Goal: Task Accomplishment & Management: Complete application form

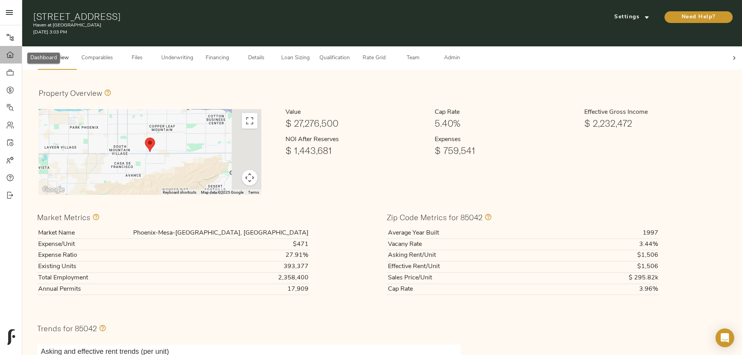
click at [16, 55] on div at bounding box center [14, 55] width 16 height 8
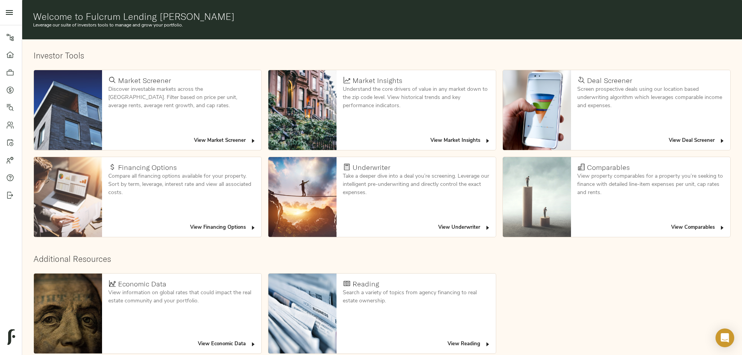
click at [669, 136] on span "View Deal Screener" at bounding box center [697, 140] width 56 height 9
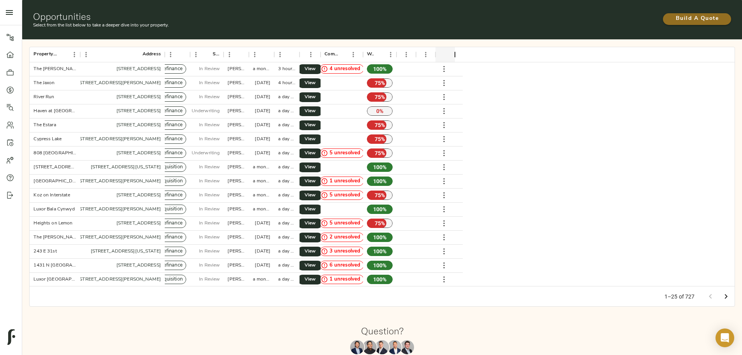
click at [670, 14] on span "Build A Quote" at bounding box center [696, 19] width 53 height 10
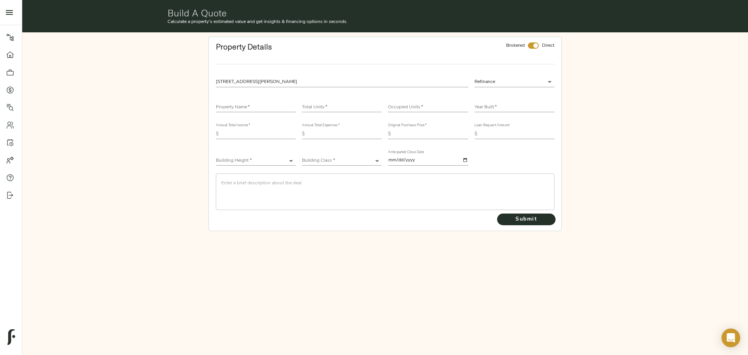
type input "[STREET_ADDRESS][PERSON_NAME]"
click at [523, 82] on body "Haven at [GEOGRAPHIC_DATA] - [STREET_ADDRESS] Pipeline Dashboard Portfolio Quot…" at bounding box center [374, 177] width 748 height 355
click at [519, 95] on li "Acquisition" at bounding box center [514, 94] width 80 height 12
type input "acquisition"
click at [536, 45] on input "checkbox" at bounding box center [535, 45] width 19 height 6
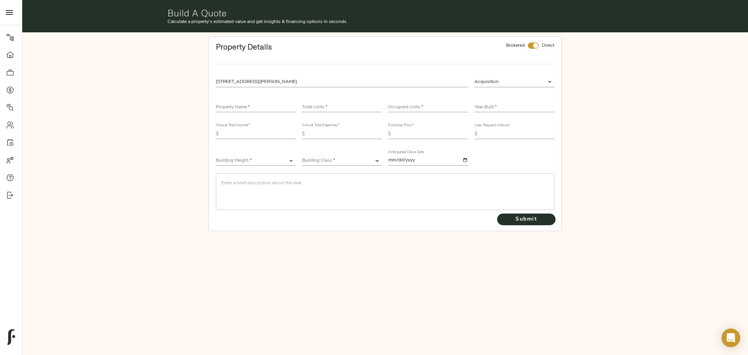
checkbox input "false"
click at [245, 106] on input "text" at bounding box center [256, 107] width 80 height 9
type input "[PERSON_NAME] Court"
click at [308, 106] on input "number" at bounding box center [342, 107] width 80 height 9
click at [355, 105] on input "number" at bounding box center [342, 107] width 80 height 9
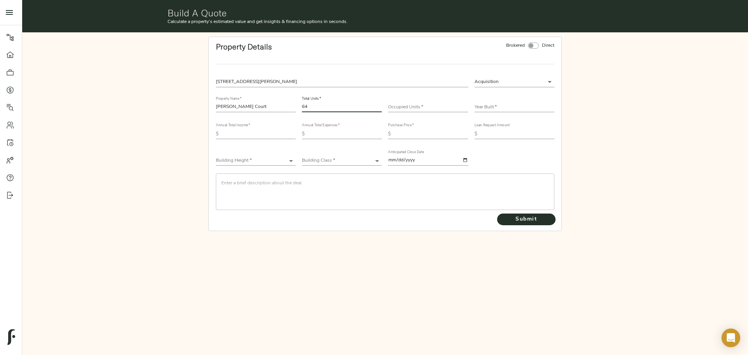
type input "64"
click at [412, 101] on div "Occupied Units   *" at bounding box center [428, 105] width 80 height 16
click at [412, 103] on input "number" at bounding box center [428, 107] width 80 height 9
type input "62"
click at [508, 105] on input "text" at bounding box center [514, 107] width 80 height 9
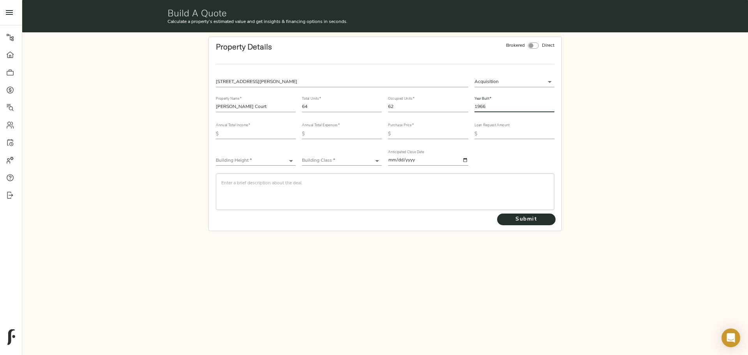
type input "1966"
click at [248, 136] on input "text" at bounding box center [259, 133] width 74 height 9
click at [243, 140] on div "Annual Total Income   * $" at bounding box center [256, 130] width 86 height 26
click at [245, 137] on input "text" at bounding box center [259, 133] width 74 height 9
type input "1,063,666"
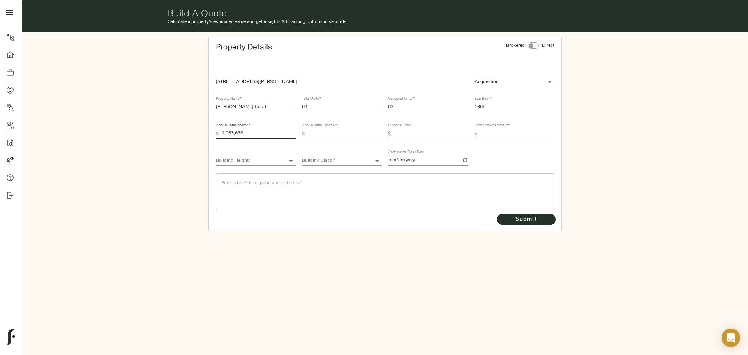
drag, startPoint x: 315, startPoint y: 136, endPoint x: 334, endPoint y: 140, distance: 19.6
click at [315, 136] on input "text" at bounding box center [345, 133] width 74 height 9
click at [351, 135] on input "text" at bounding box center [345, 133] width 74 height 9
type input "353,065"
click at [403, 133] on input "text" at bounding box center [431, 133] width 74 height 9
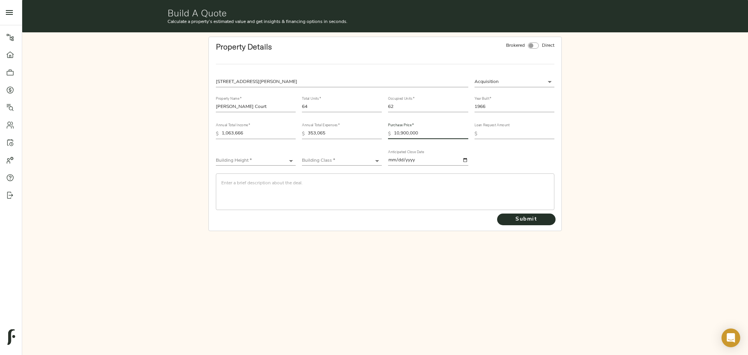
type input "10,900,000"
click at [488, 134] on input "text" at bounding box center [517, 133] width 74 height 9
click at [495, 135] on input "text" at bounding box center [517, 133] width 74 height 9
type input "8,175,000"
click at [267, 166] on div "Building Height * ​" at bounding box center [256, 157] width 86 height 26
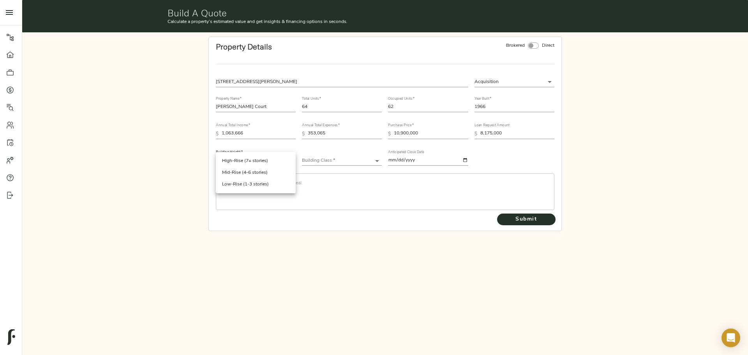
click at [266, 161] on body "Haven at [GEOGRAPHIC_DATA] - [STREET_ADDRESS] Pipeline Dashboard Portfolio Quot…" at bounding box center [374, 177] width 748 height 355
click at [255, 182] on li "Low-Rise (1-3 stories)" at bounding box center [256, 184] width 80 height 12
type input "Low-Rise"
click at [343, 163] on body "Haven at [GEOGRAPHIC_DATA] - [STREET_ADDRESS] Pipeline Dashboard Portfolio Quot…" at bounding box center [374, 177] width 748 height 355
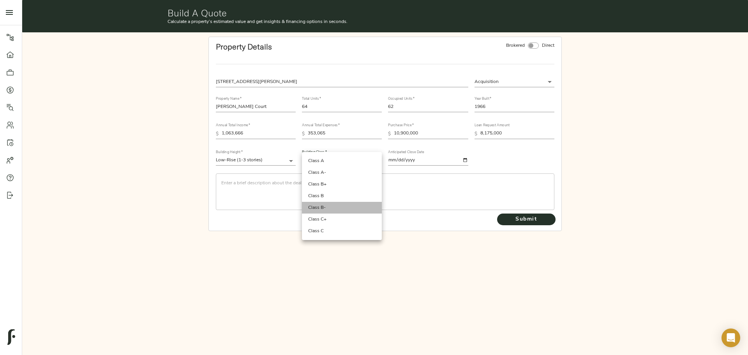
click at [337, 206] on li "Class B-" at bounding box center [342, 208] width 80 height 12
type input "Class B-"
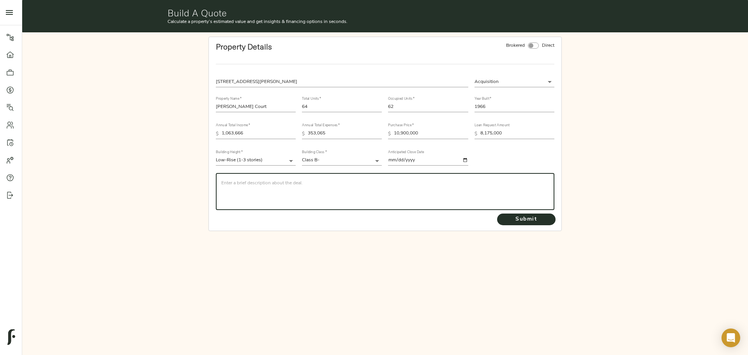
click at [305, 181] on textarea at bounding box center [384, 191] width 327 height 22
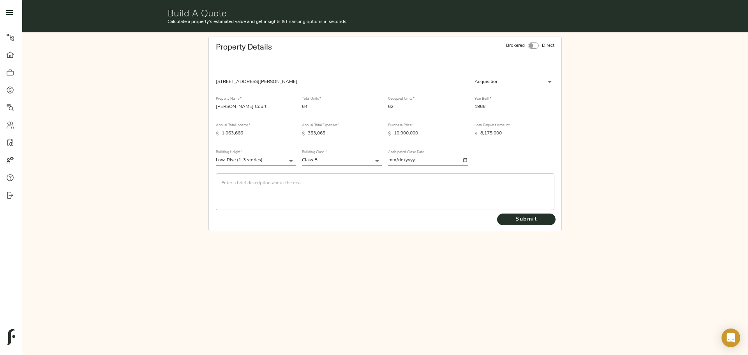
click at [276, 186] on textarea at bounding box center [384, 191] width 327 height 22
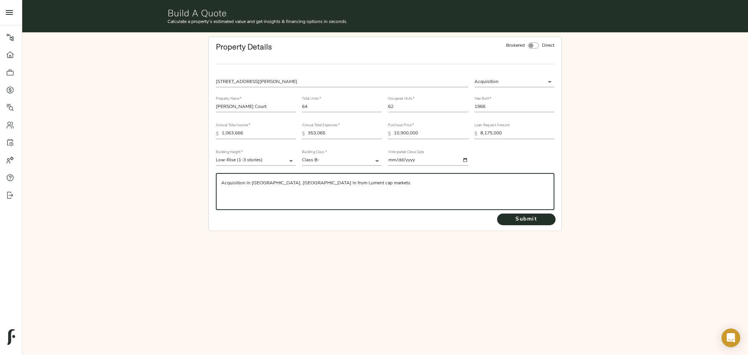
click at [339, 183] on textarea "Acquisition in [GEOGRAPHIC_DATA], [GEOGRAPHIC_DATA] in from Lument cap markets." at bounding box center [384, 191] width 327 height 22
click at [540, 181] on textarea "Acquisition in [GEOGRAPHIC_DATA], [GEOGRAPHIC_DATA] in from Lument cap markets.…" at bounding box center [384, 191] width 327 height 22
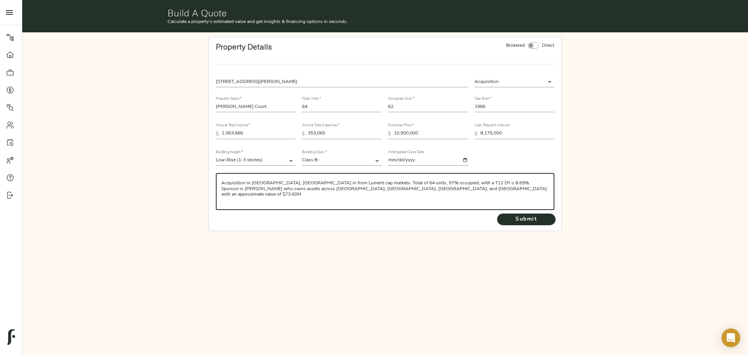
click at [462, 182] on textarea "Acquisition in [GEOGRAPHIC_DATA], [GEOGRAPHIC_DATA] in from Lument cap markets.…" at bounding box center [384, 191] width 327 height 22
type textarea "Acquisition in [GEOGRAPHIC_DATA], [GEOGRAPHIC_DATA] in from Lument cap markets.…"
click at [521, 215] on span "Submit" at bounding box center [526, 220] width 43 height 10
